Goal: Find specific page/section: Find specific page/section

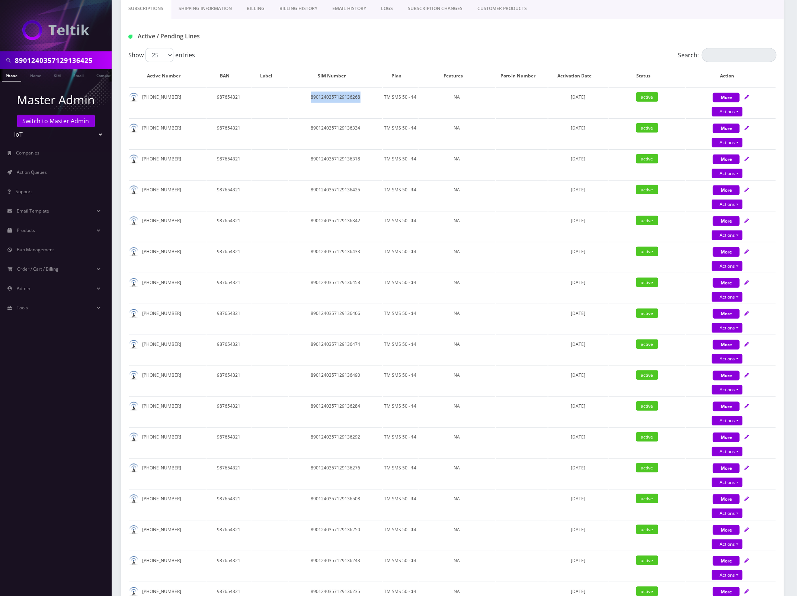
scroll to position [0, 4]
click at [77, 59] on input "8901240357129136425" at bounding box center [62, 60] width 95 height 14
paste input "7146566"
type input "8901240357127146566"
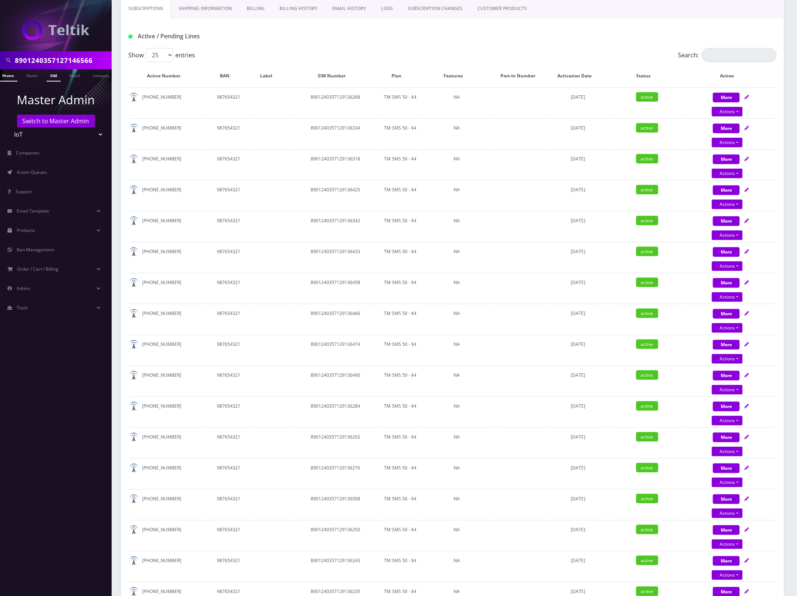
click at [50, 75] on link "SIM" at bounding box center [54, 75] width 14 height 12
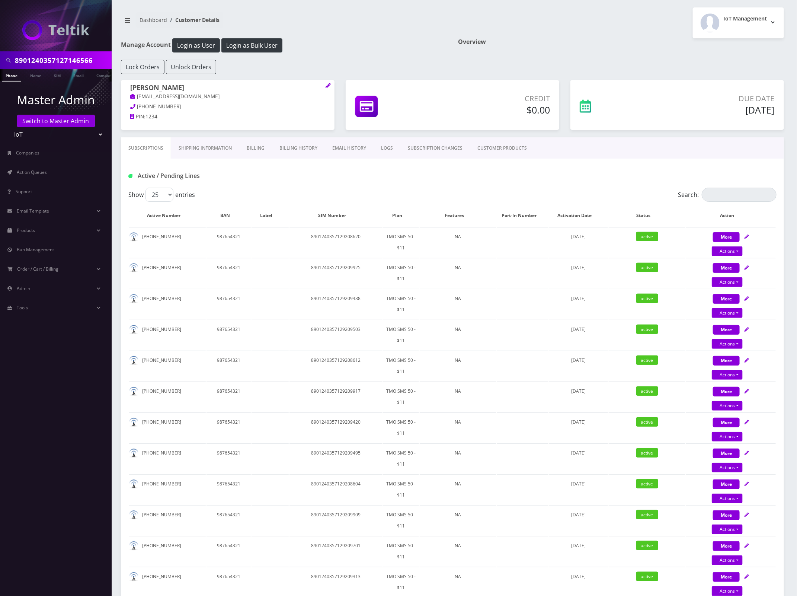
click at [226, 148] on link "Shipping Information" at bounding box center [205, 148] width 68 height 22
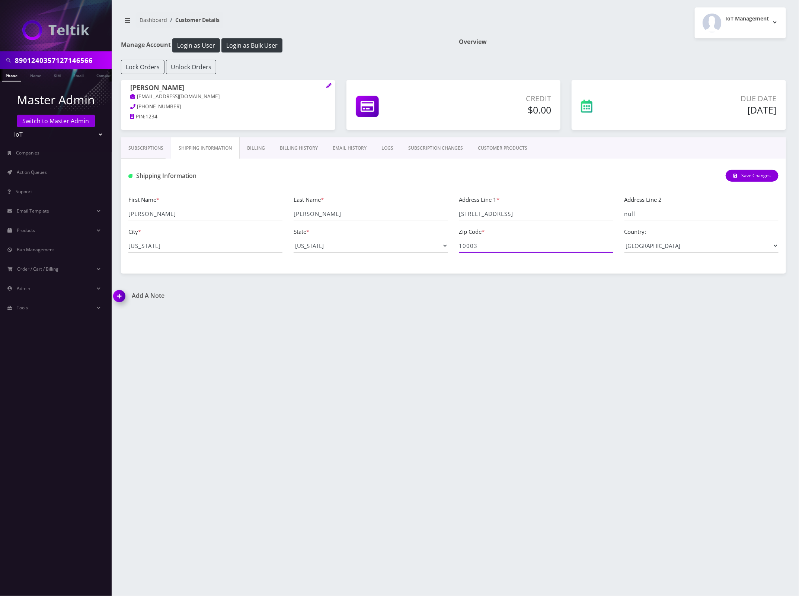
drag, startPoint x: 492, startPoint y: 246, endPoint x: 447, endPoint y: 245, distance: 45.0
click at [448, 246] on div "First Name * [PERSON_NAME] Last Name * [PERSON_NAME] Address Line 1 * [STREET_A…" at bounding box center [453, 227] width 661 height 64
drag, startPoint x: 505, startPoint y: 209, endPoint x: 395, endPoint y: 209, distance: 109.4
click at [395, 209] on div "First Name * [PERSON_NAME] Last Name * [PERSON_NAME] Address Line 1 * [STREET_A…" at bounding box center [453, 227] width 661 height 64
